Goal: Task Accomplishment & Management: Complete application form

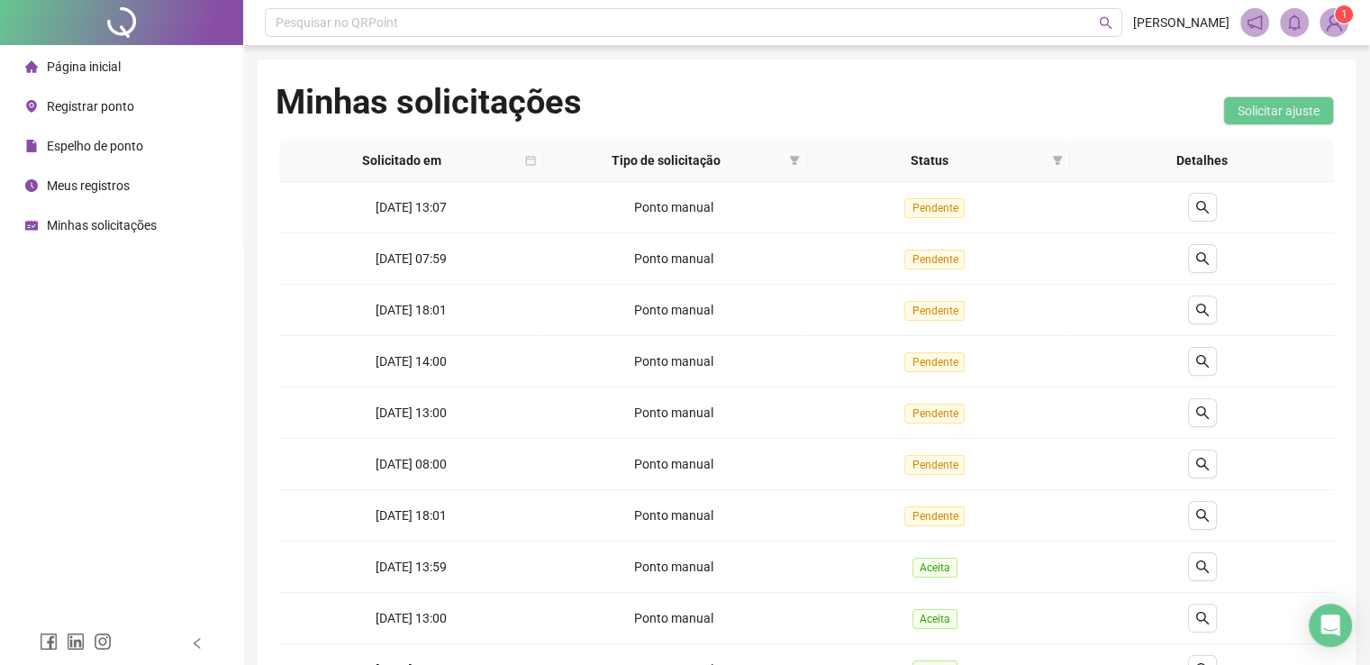
click at [76, 111] on span "Registrar ponto" at bounding box center [90, 106] width 87 height 14
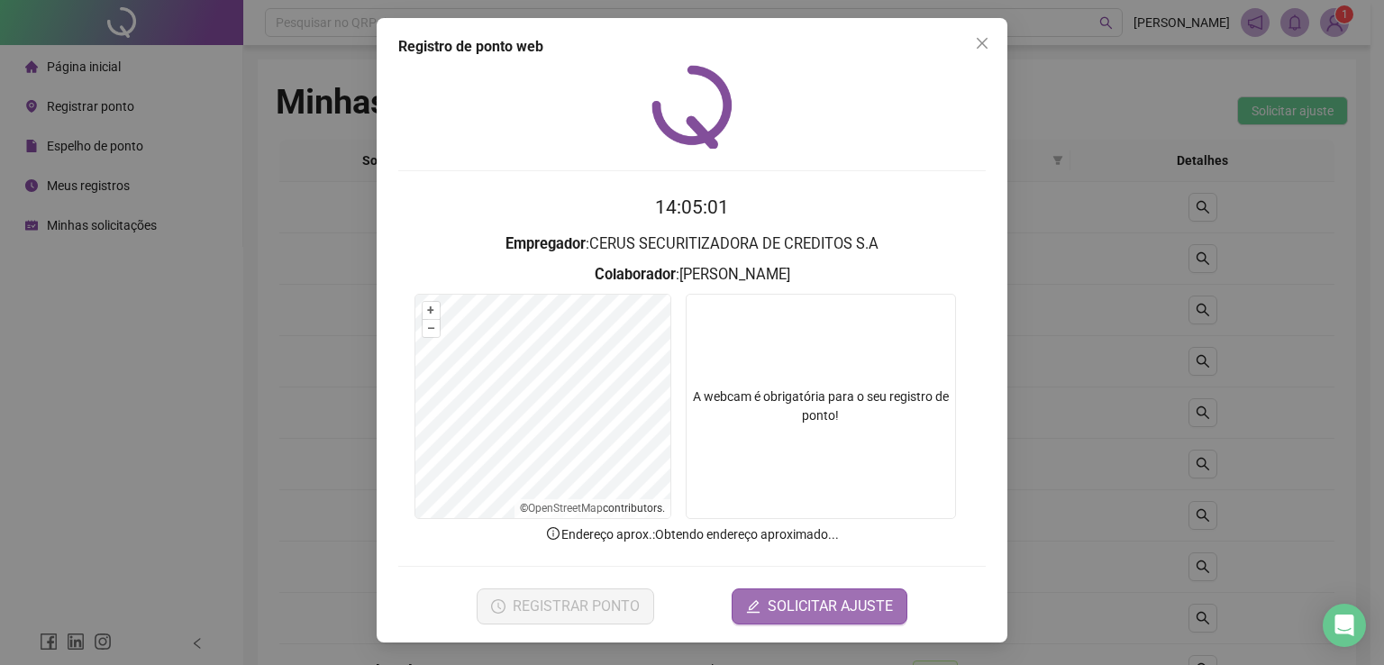
click at [810, 596] on span "SOLICITAR AJUSTE" at bounding box center [830, 607] width 125 height 22
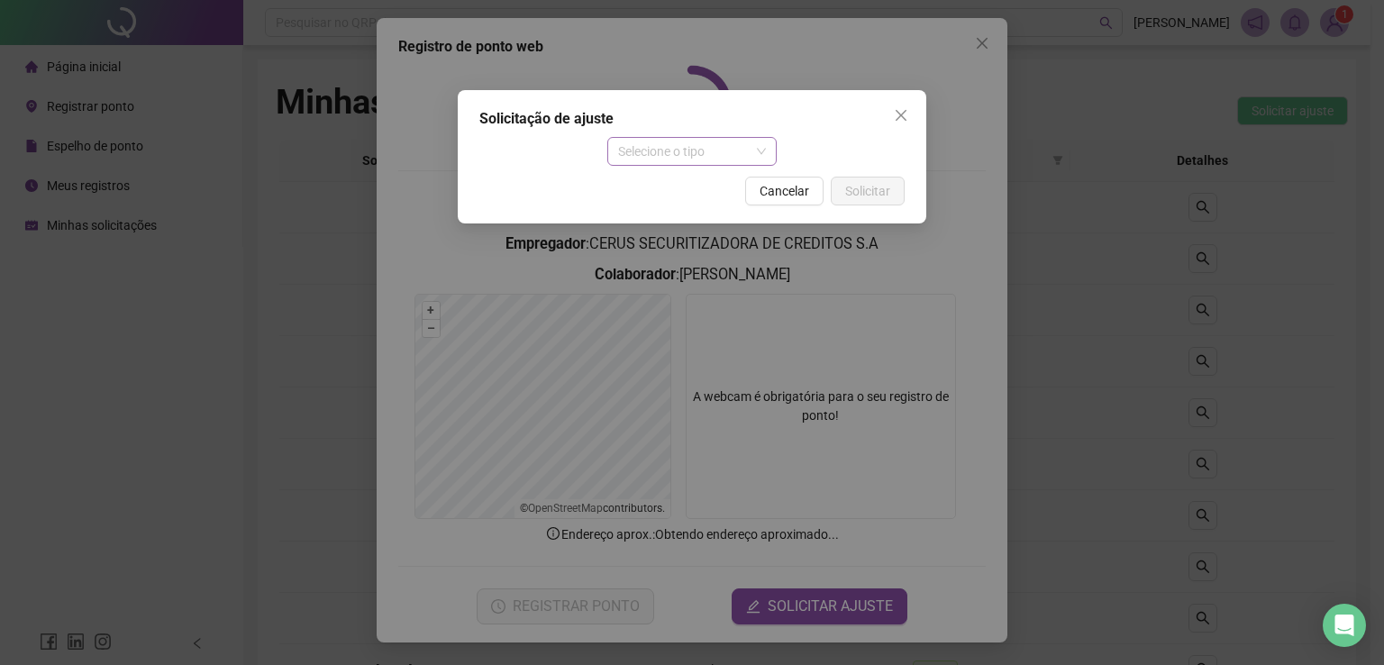
click at [634, 157] on span "Selecione o tipo" at bounding box center [692, 151] width 149 height 27
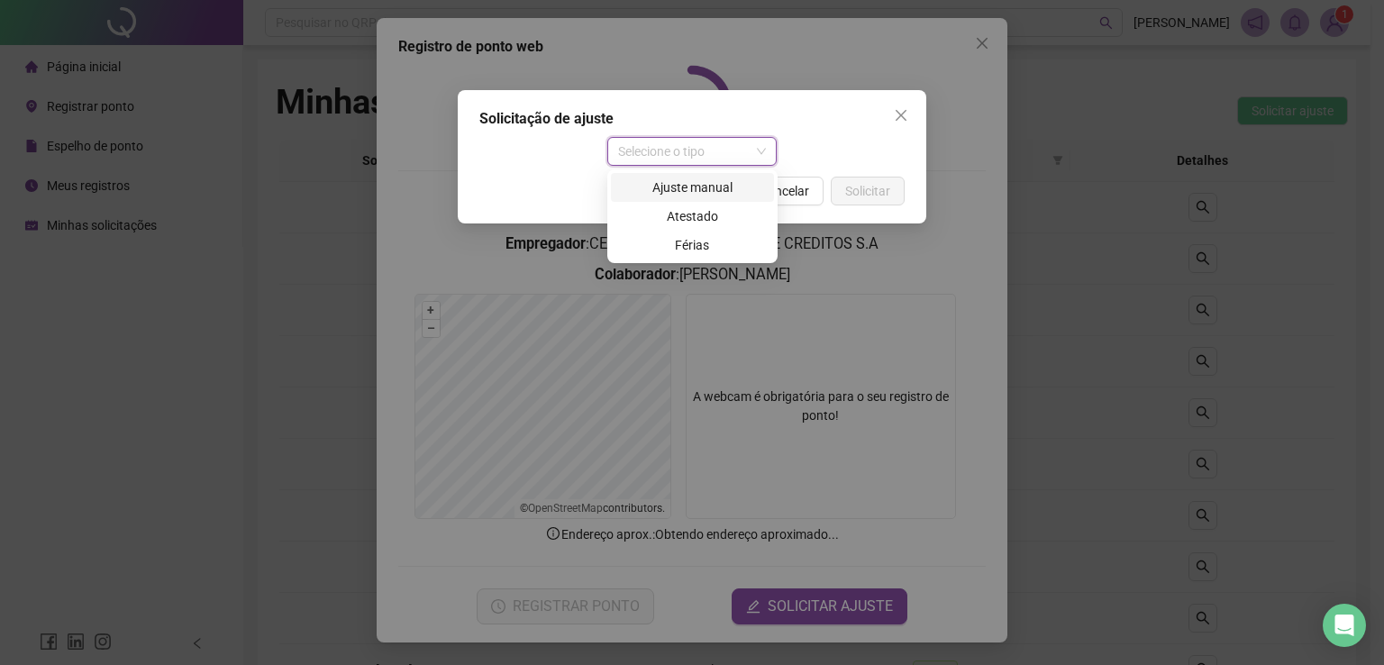
click at [665, 191] on div "Ajuste manual" at bounding box center [692, 187] width 141 height 20
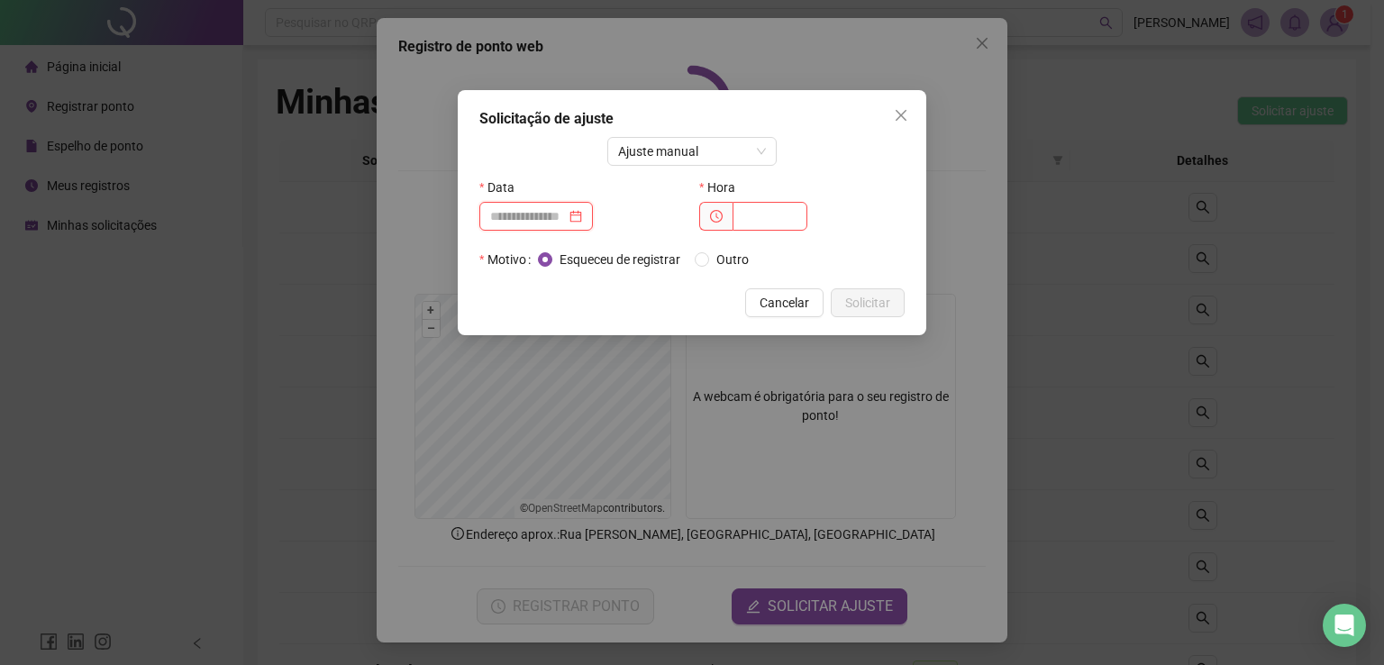
click at [559, 223] on input at bounding box center [528, 216] width 76 height 20
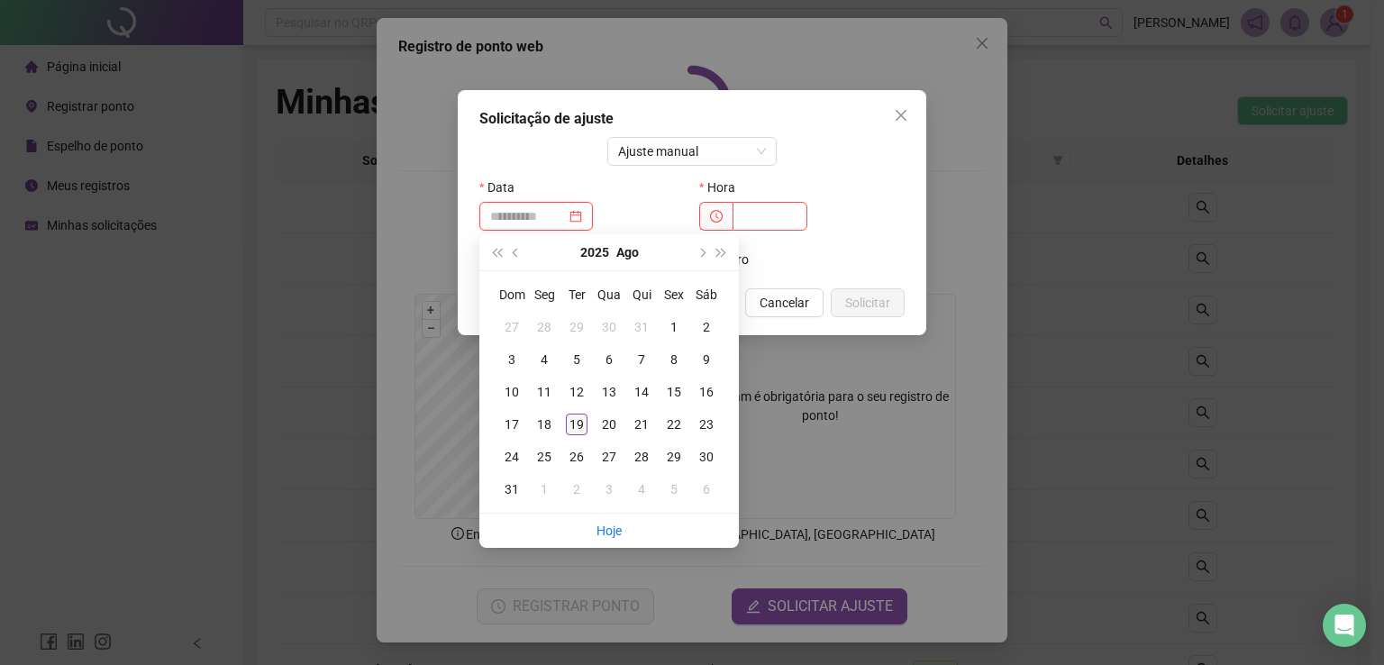
type input "**********"
click at [576, 423] on div "19" at bounding box center [577, 425] width 22 height 22
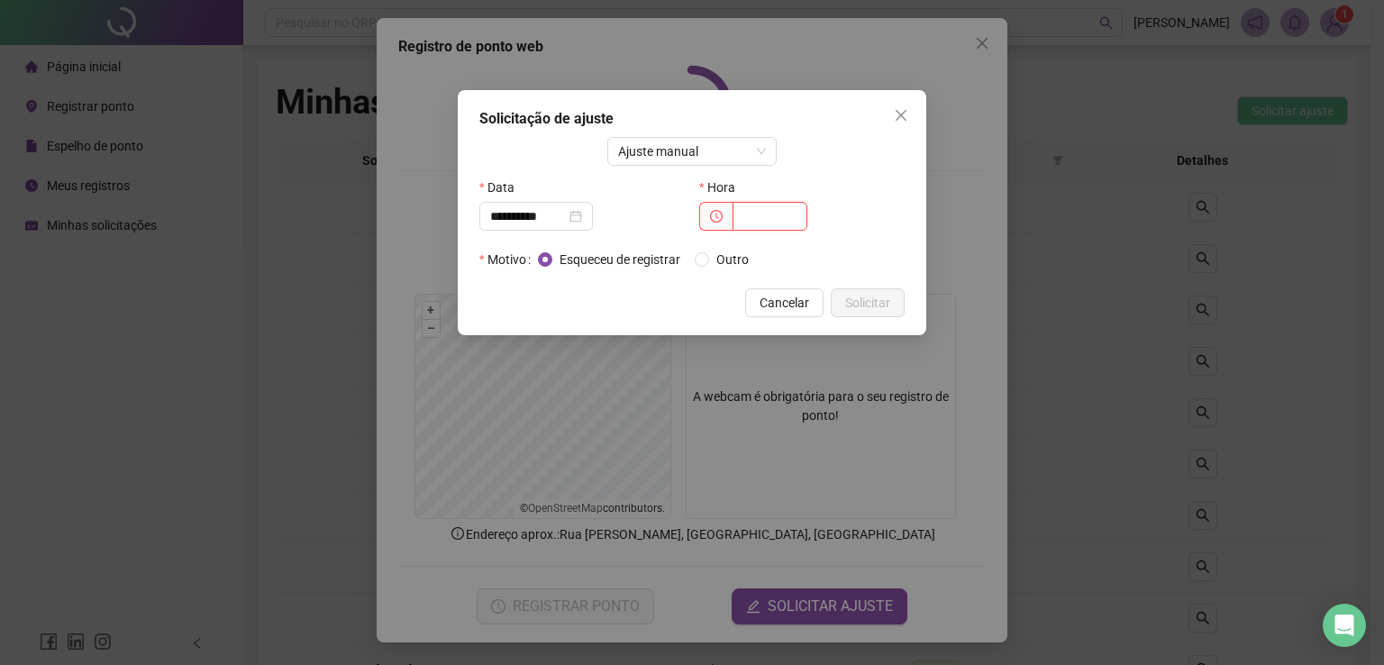
click at [760, 210] on input "text" at bounding box center [769, 216] width 75 height 29
type input "*****"
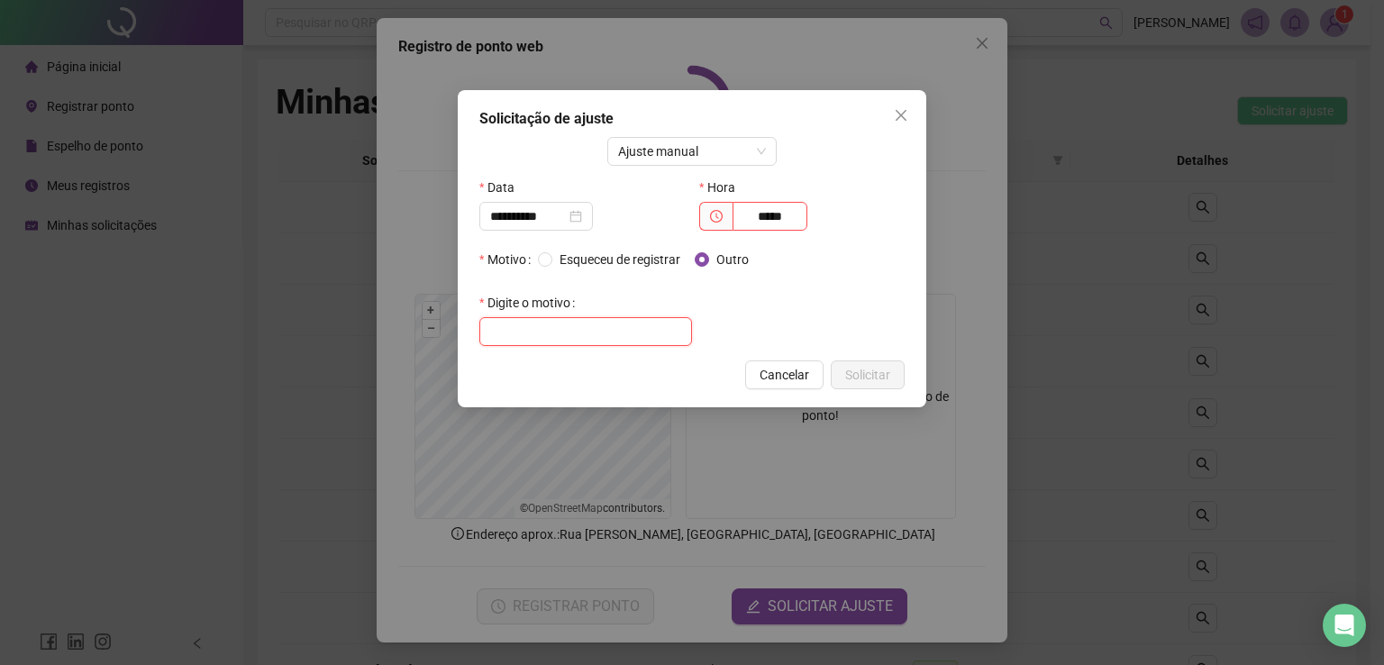
click at [588, 323] on input "text" at bounding box center [585, 331] width 213 height 29
type input "**********"
click at [869, 368] on span "Solicitar" at bounding box center [867, 375] width 45 height 20
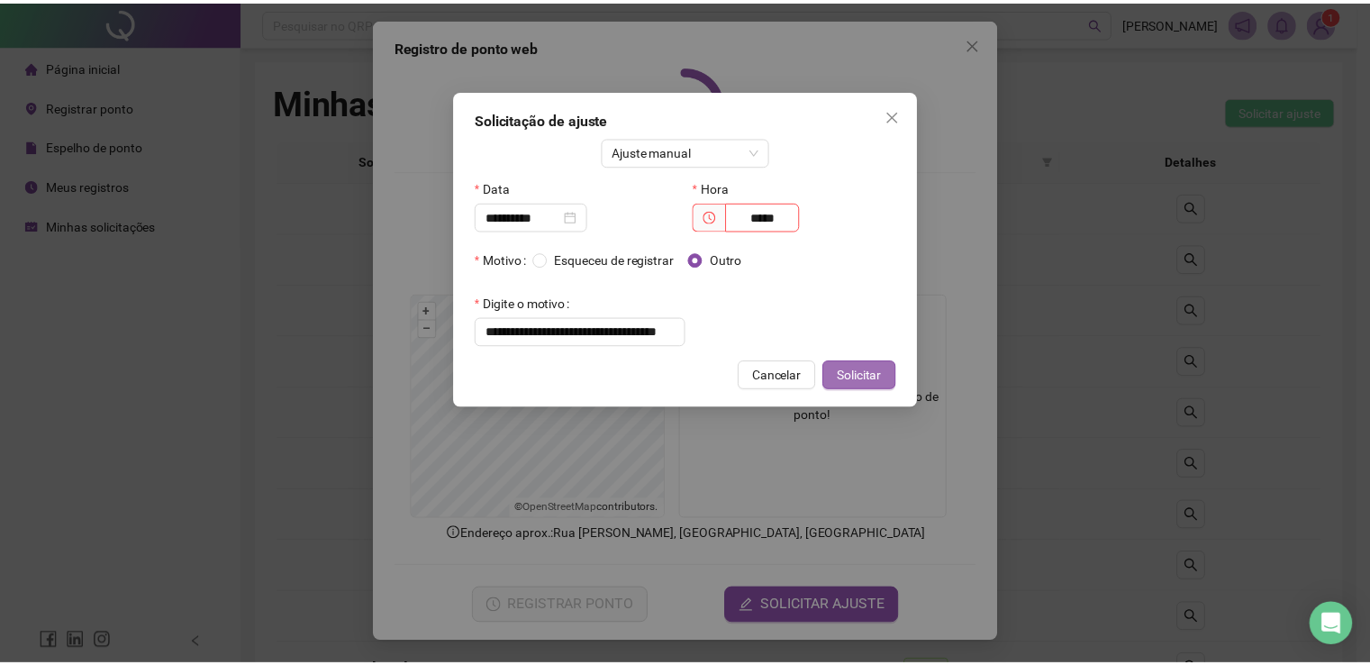
scroll to position [0, 0]
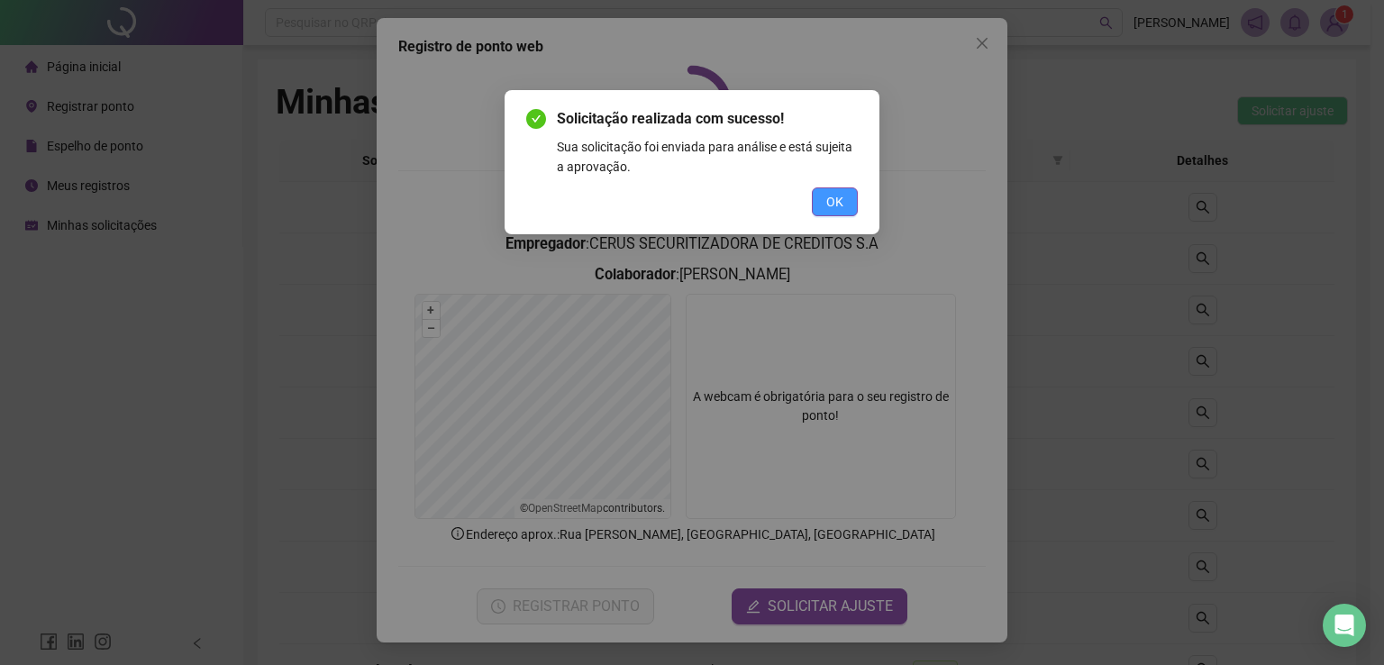
click at [843, 207] on button "OK" at bounding box center [835, 201] width 46 height 29
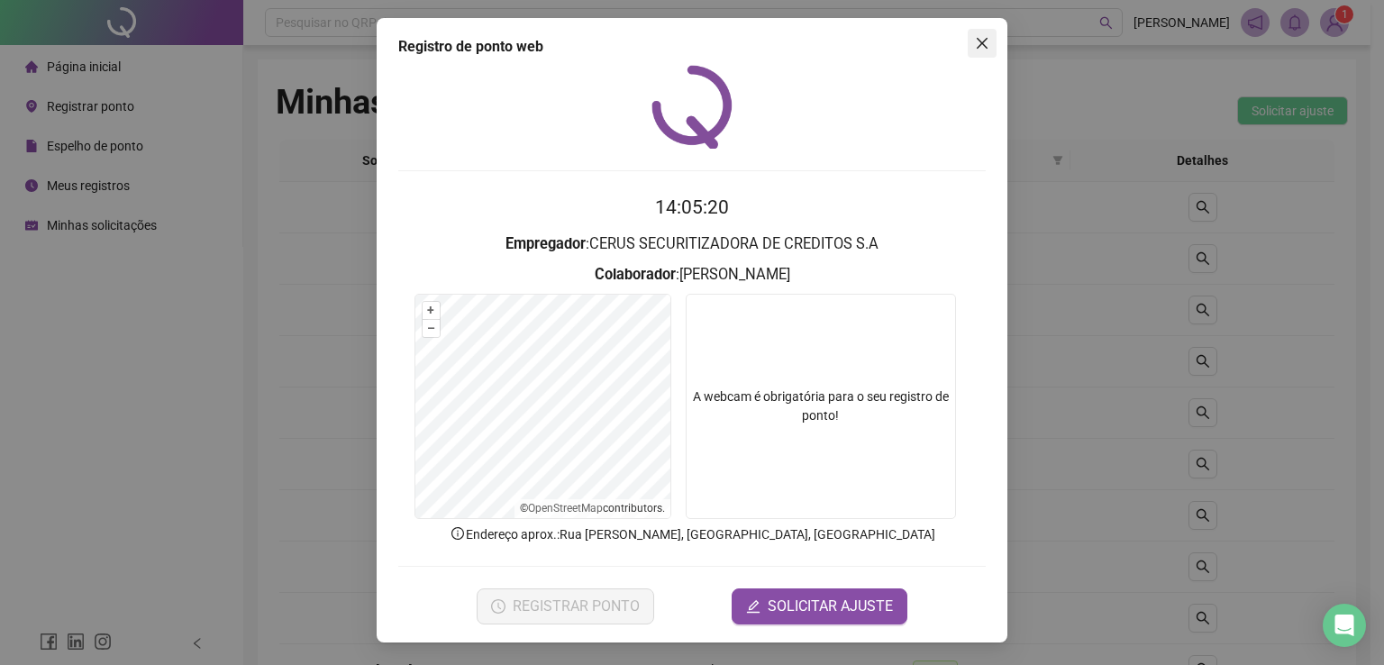
click at [987, 40] on icon "close" at bounding box center [982, 43] width 14 height 14
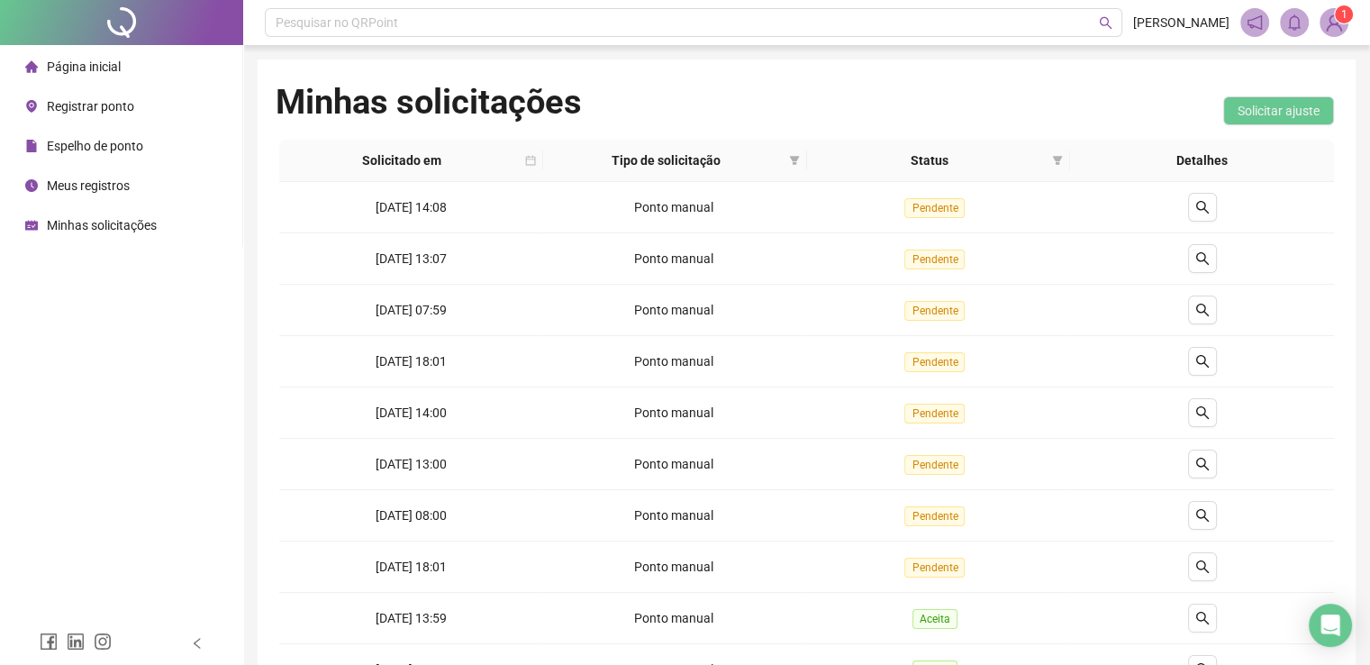
click at [77, 63] on span "Página inicial" at bounding box center [84, 66] width 74 height 14
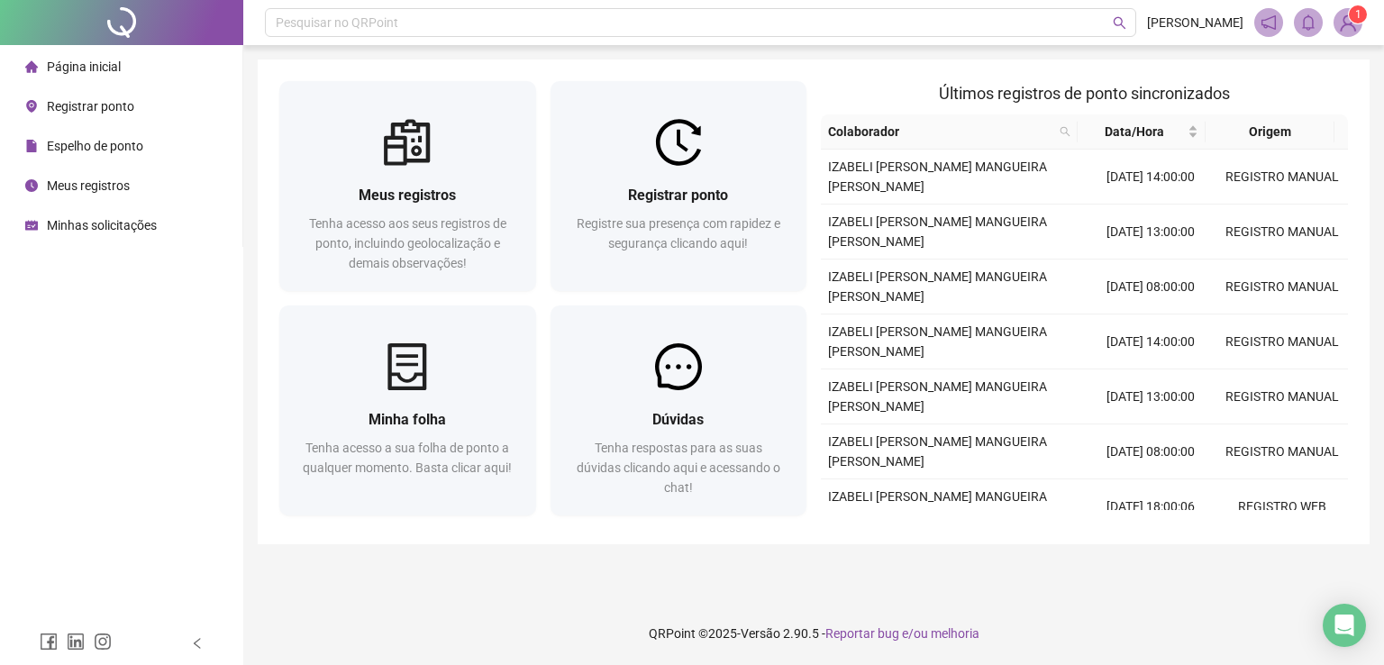
click at [128, 231] on span "Minhas solicitações" at bounding box center [102, 225] width 110 height 14
